Goal: Navigation & Orientation: Find specific page/section

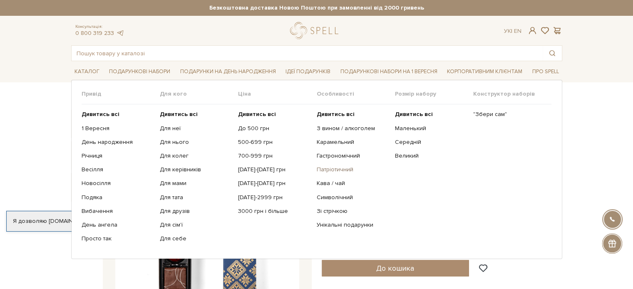
click at [325, 172] on link "Патріотичний" at bounding box center [352, 169] width 72 height 7
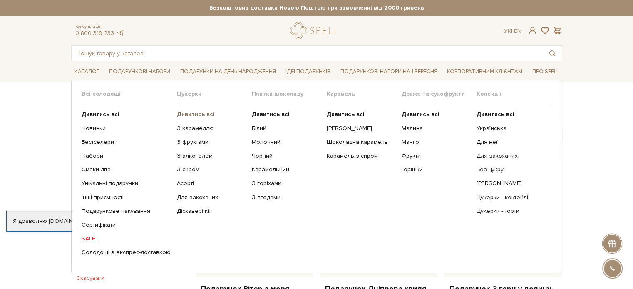
click at [198, 113] on b "Дивитись всі" at bounding box center [196, 114] width 38 height 7
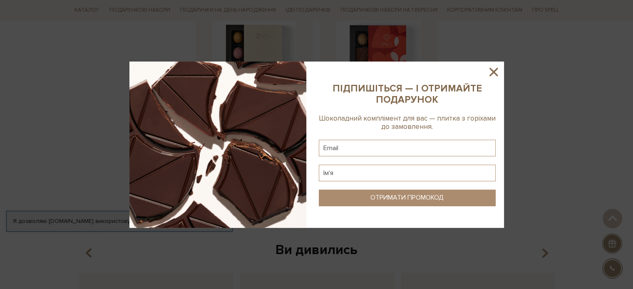
scroll to position [1042, 0]
click at [495, 73] on icon at bounding box center [493, 72] width 8 height 8
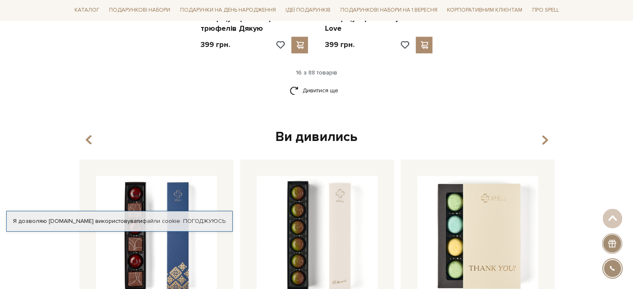
scroll to position [1141, 0]
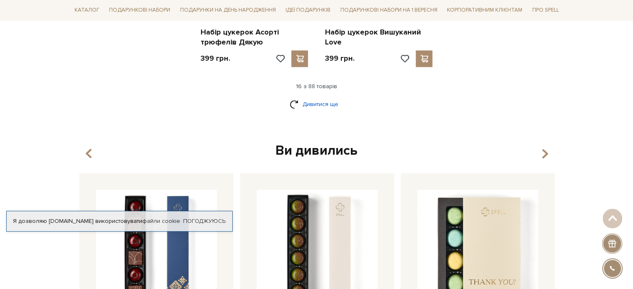
click at [329, 97] on link "Дивитися ще" at bounding box center [317, 104] width 54 height 15
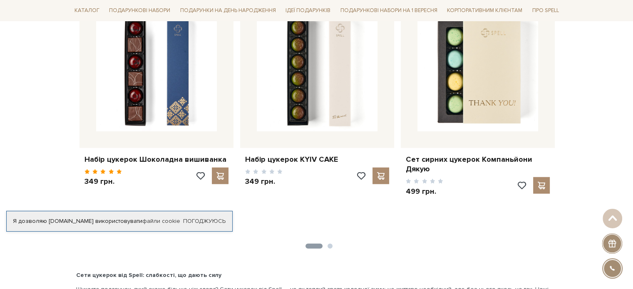
scroll to position [2228, 0]
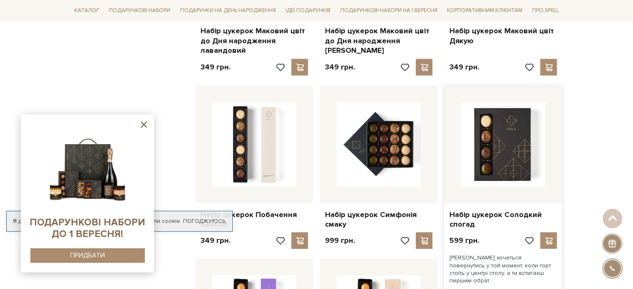
scroll to position [1681, 0]
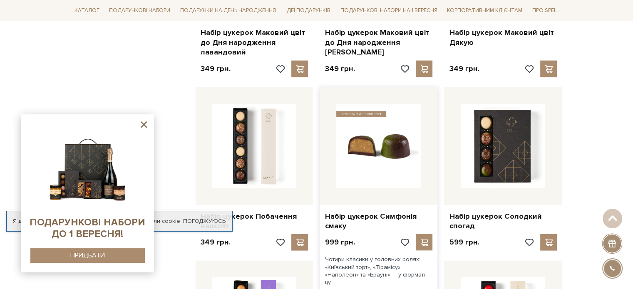
click at [401, 149] on img at bounding box center [378, 146] width 84 height 84
